Goal: Information Seeking & Learning: Learn about a topic

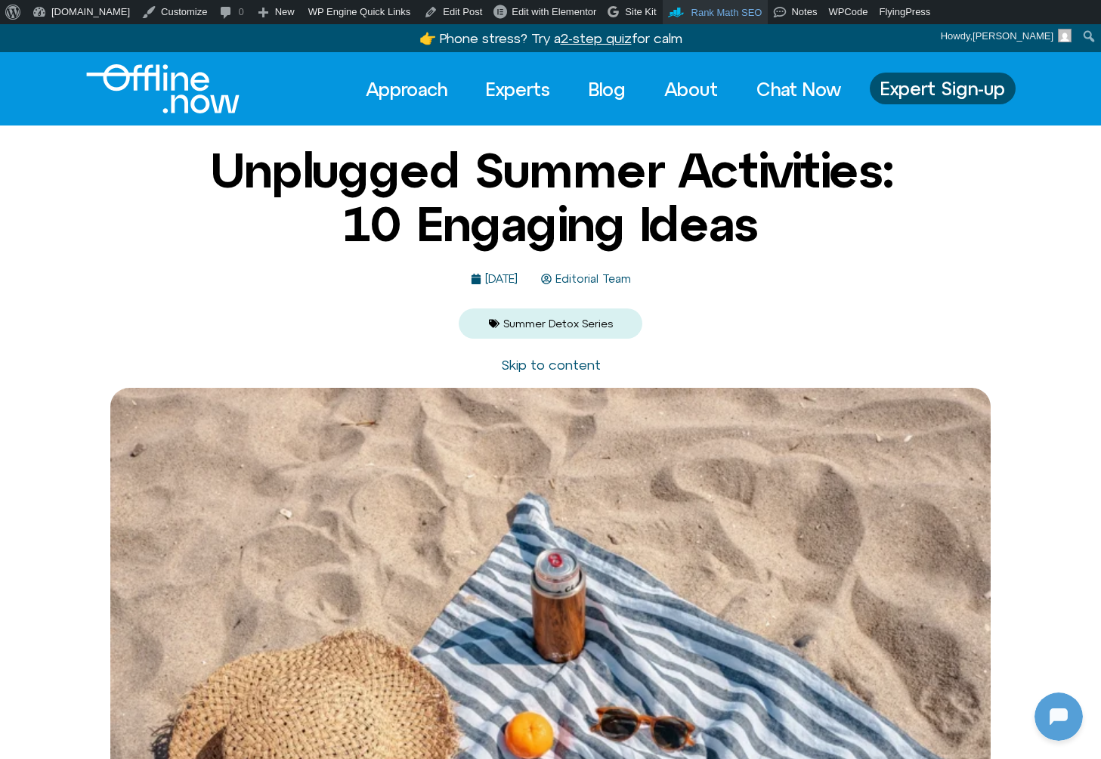
click at [702, 11] on span "Rank Math SEO" at bounding box center [727, 12] width 71 height 11
